Goal: Task Accomplishment & Management: Manage account settings

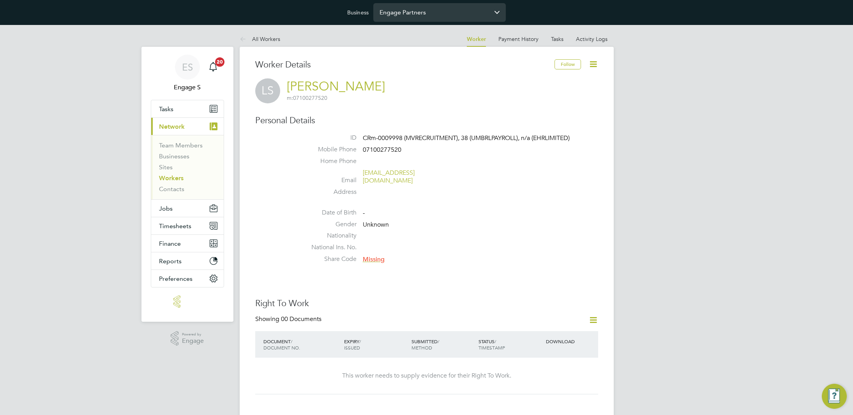
click at [441, 14] on input "Engage Partners" at bounding box center [439, 12] width 132 height 18
type input "MV Recruitment Demo"
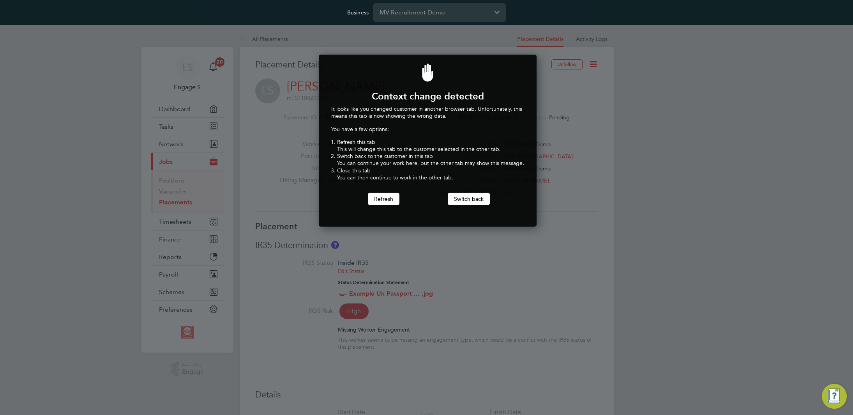
scroll to position [172, 215]
click at [386, 200] on button "Refresh" at bounding box center [384, 198] width 32 height 12
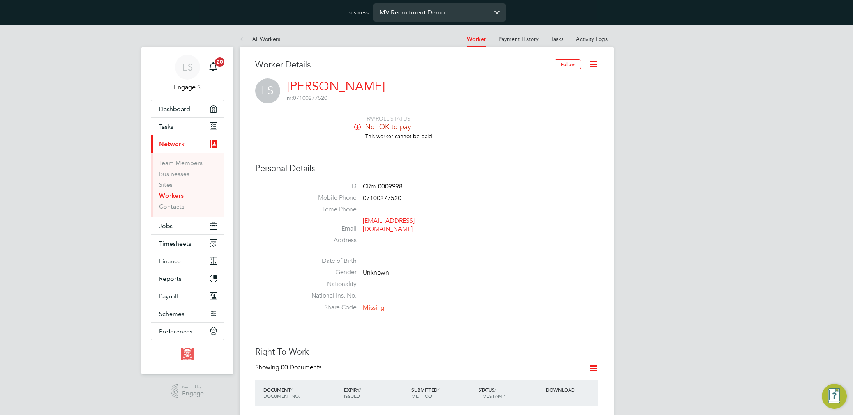
click at [403, 16] on input "MV Recruitment Demo" at bounding box center [439, 12] width 132 height 18
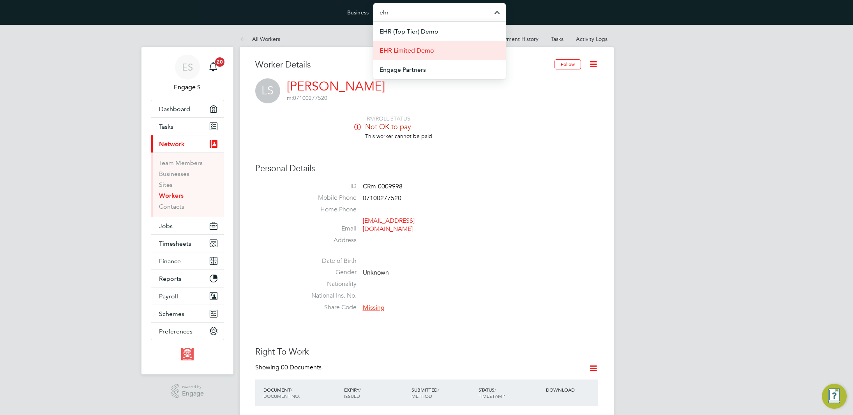
click at [411, 45] on li "EHR Limited Demo" at bounding box center [439, 50] width 132 height 19
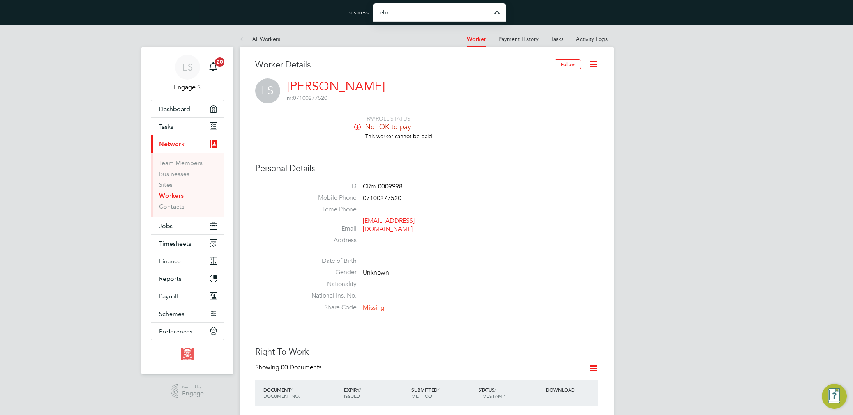
type input "EHR Limited Demo"
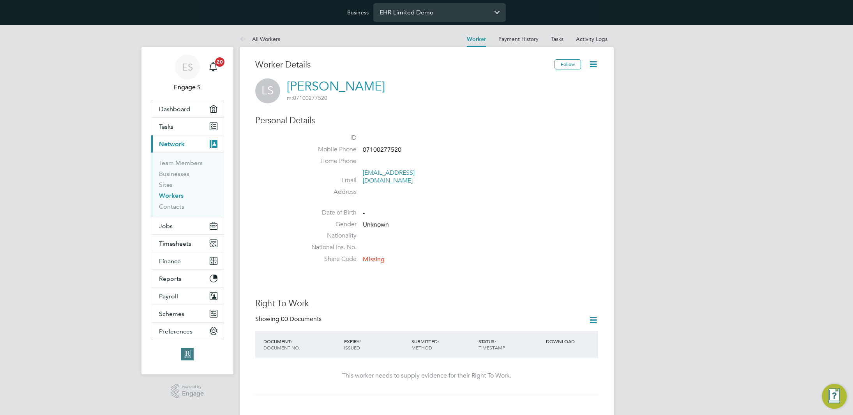
click at [450, 11] on input "EHR Limited Demo" at bounding box center [439, 12] width 132 height 18
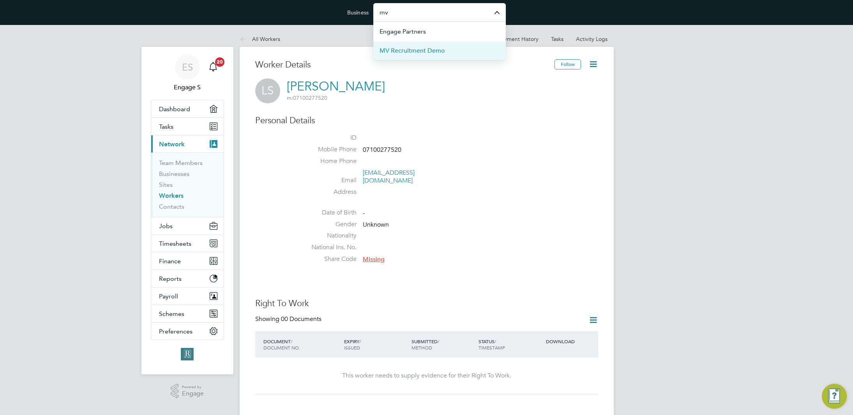
click at [446, 49] on li "MV Recruitment Demo" at bounding box center [439, 50] width 132 height 19
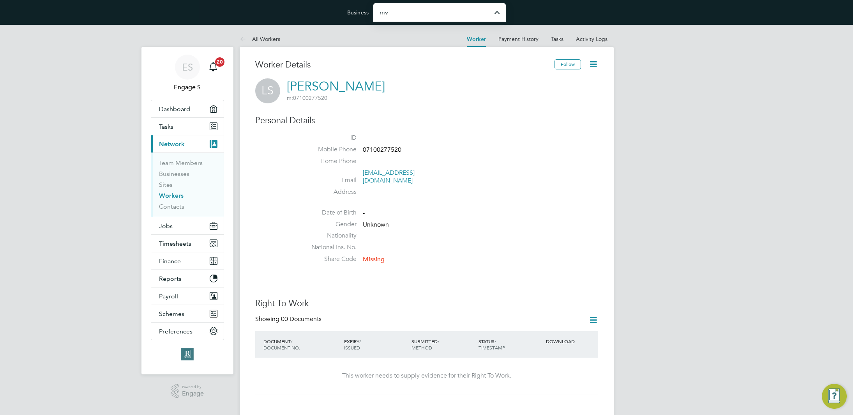
type input "MV Recruitment Demo"
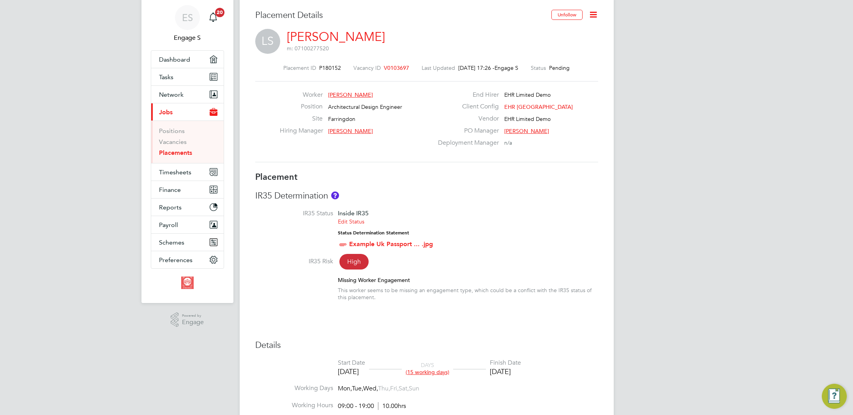
scroll to position [54, 0]
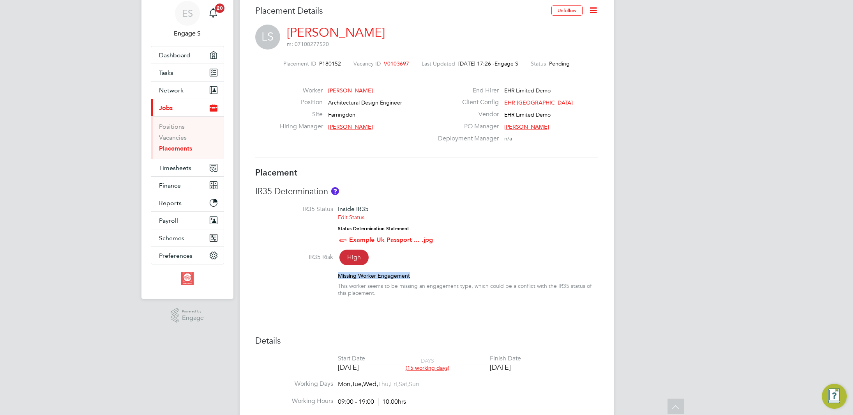
drag, startPoint x: 414, startPoint y: 275, endPoint x: 338, endPoint y: 288, distance: 77.1
click at [337, 277] on div "Missing Worker Engagement This worker seems to be missing an engagement type, w…" at bounding box center [426, 284] width 343 height 25
click at [340, 289] on div "This worker seems to be missing an engagement type, which could be a conflict w…" at bounding box center [468, 289] width 260 height 14
drag, startPoint x: 360, startPoint y: 291, endPoint x: 328, endPoint y: 284, distance: 32.8
click at [328, 284] on div "Missing Worker Engagement This worker seems to be missing an engagement type, w…" at bounding box center [426, 284] width 343 height 25
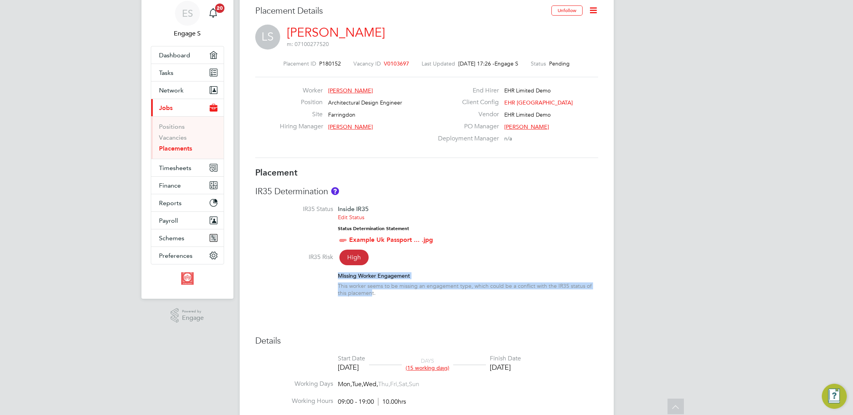
drag, startPoint x: 328, startPoint y: 284, endPoint x: 333, endPoint y: 288, distance: 6.1
click at [328, 284] on label at bounding box center [294, 283] width 78 height 23
click at [333, 286] on label at bounding box center [294, 283] width 78 height 23
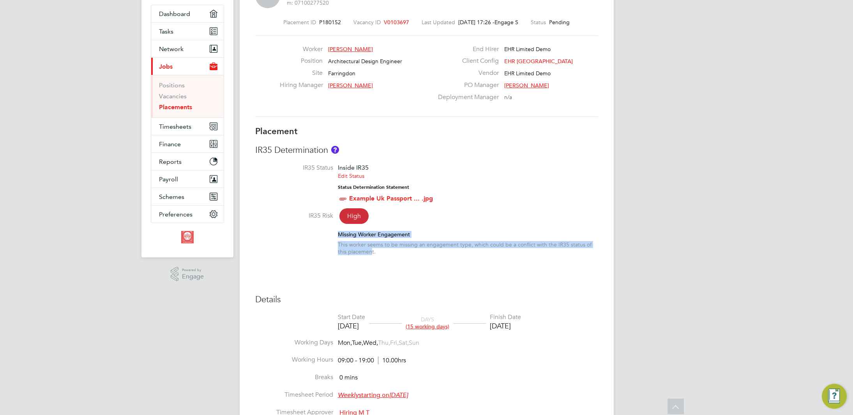
scroll to position [95, 0]
